Goal: Transaction & Acquisition: Download file/media

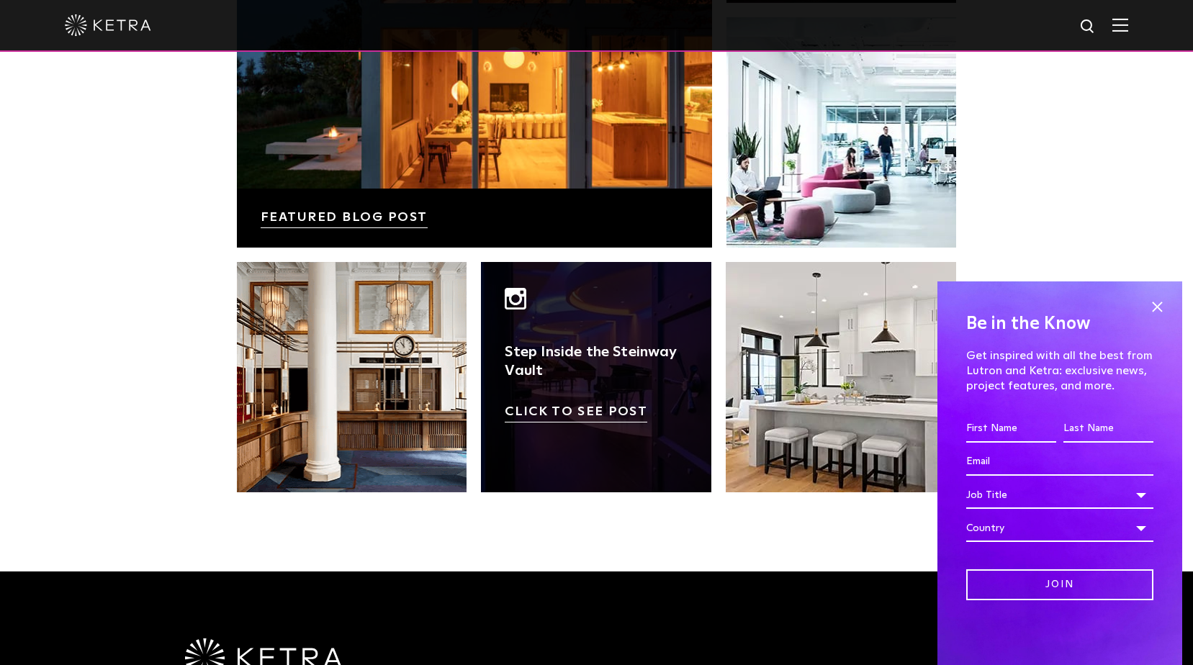
scroll to position [3029, 0]
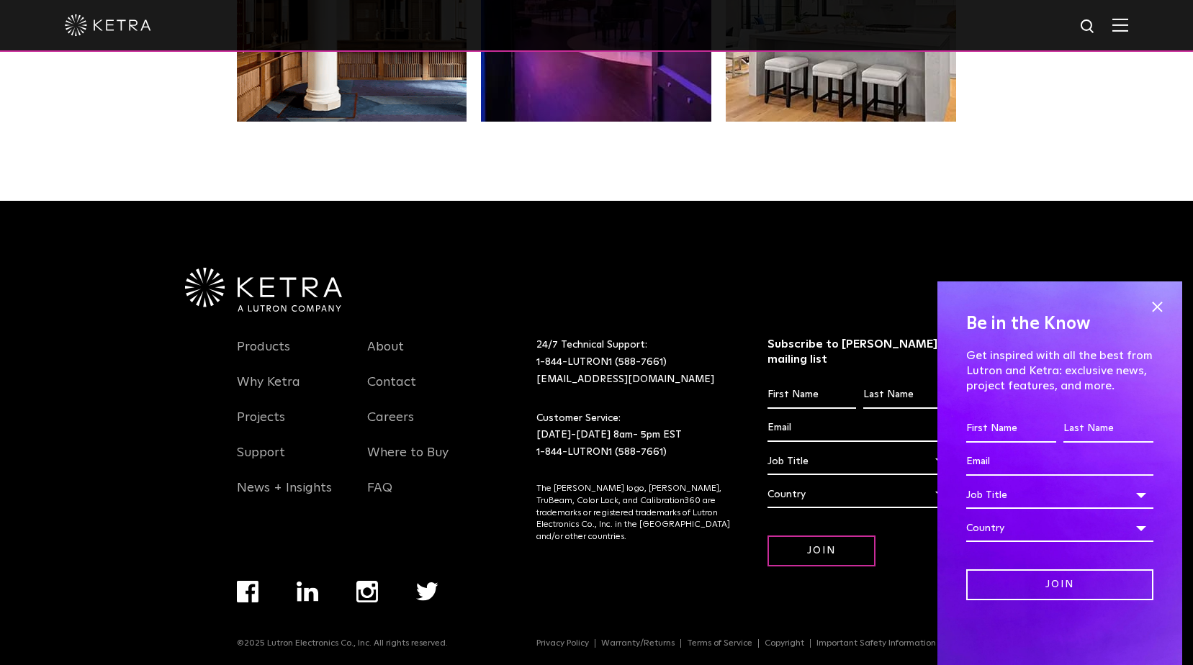
click at [282, 349] on link "Products" at bounding box center [263, 355] width 53 height 33
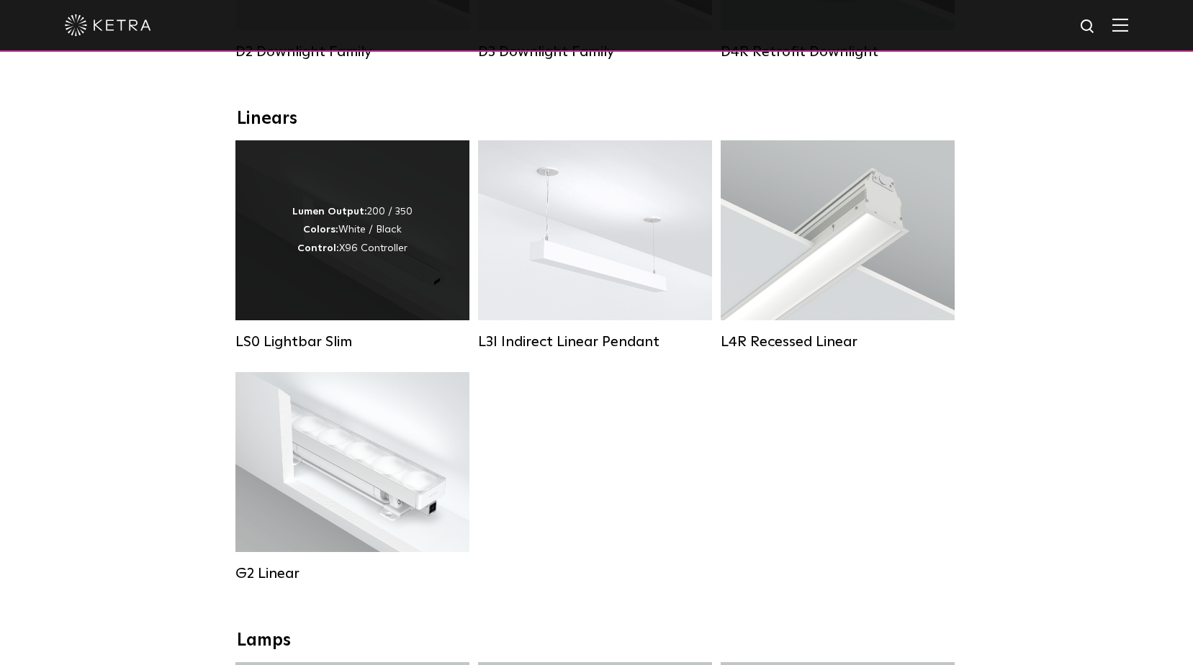
scroll to position [432, 0]
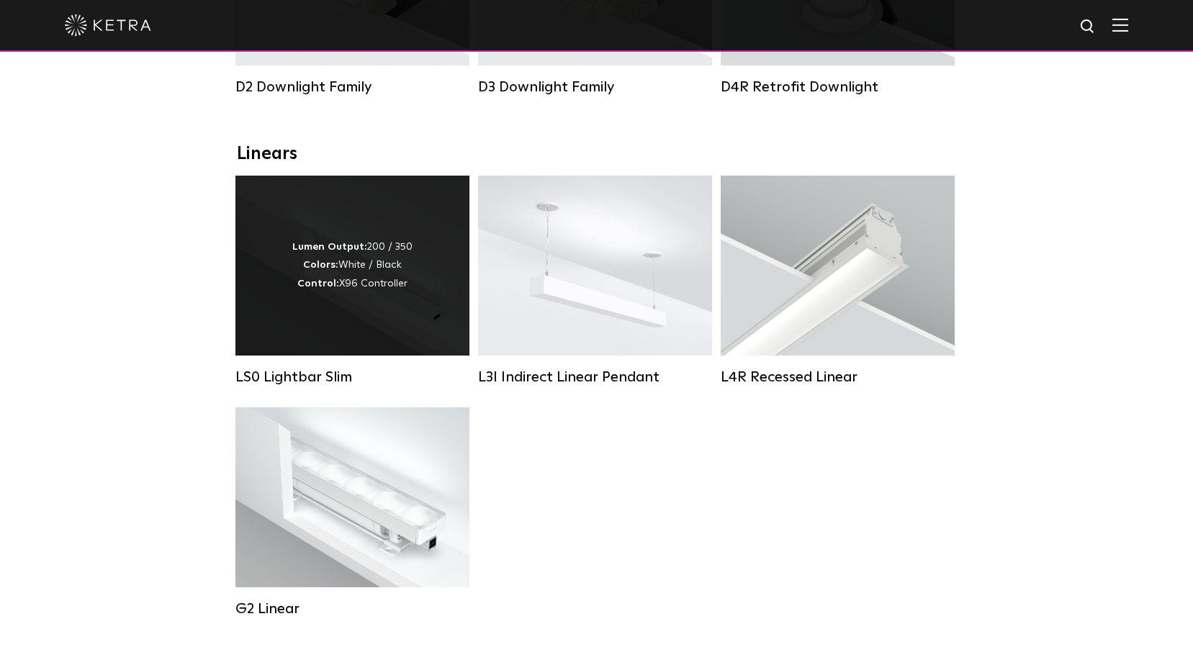
click at [365, 252] on strong "Lumen Output:" at bounding box center [329, 247] width 75 height 10
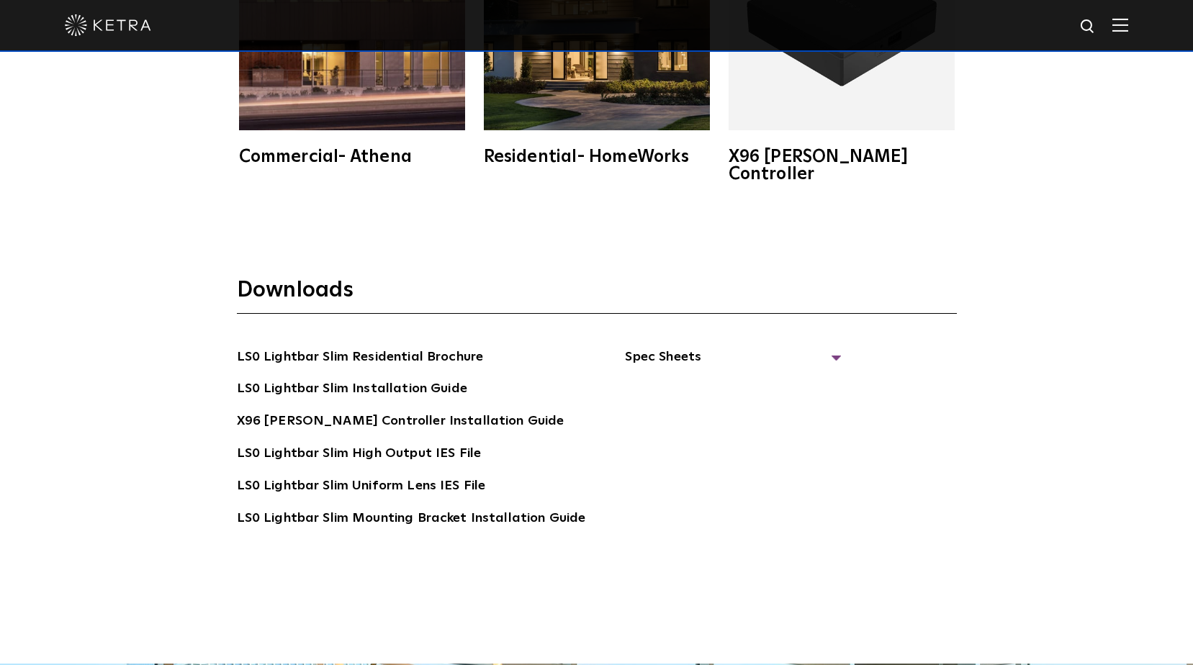
scroll to position [2765, 0]
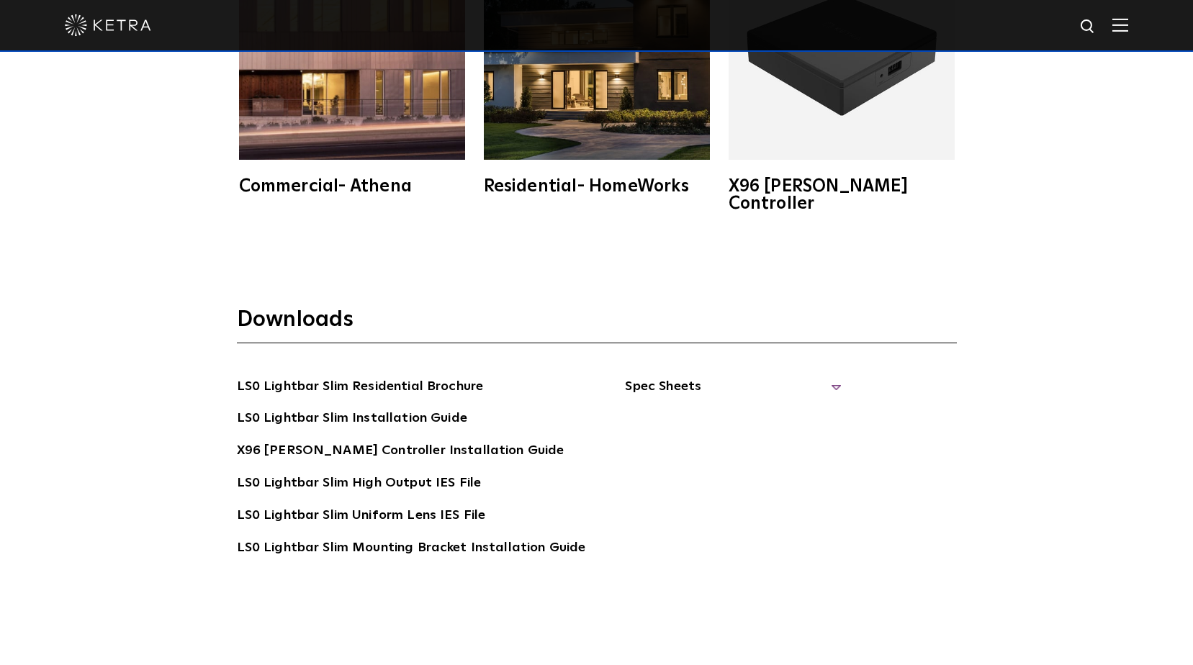
click at [668, 379] on span "Spec Sheets" at bounding box center [733, 393] width 216 height 32
click at [665, 408] on link "LS0 Lightbar Slim Spec Sheet" at bounding box center [735, 419] width 185 height 23
